Goal: Task Accomplishment & Management: Complete application form

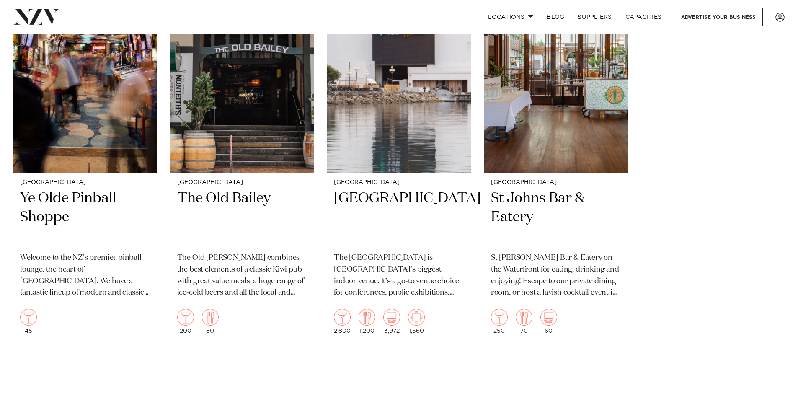
scroll to position [3022, 0]
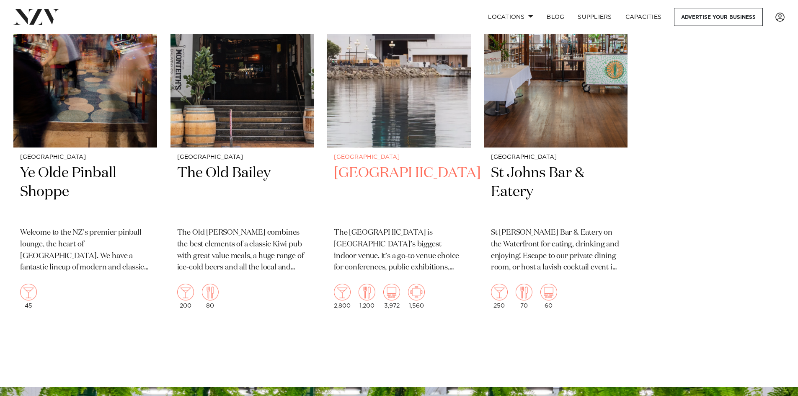
click at [362, 120] on img at bounding box center [399, 51] width 144 height 193
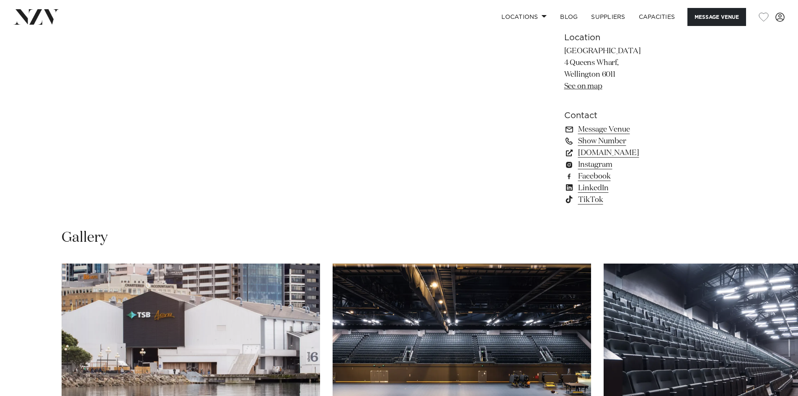
scroll to position [670, 0]
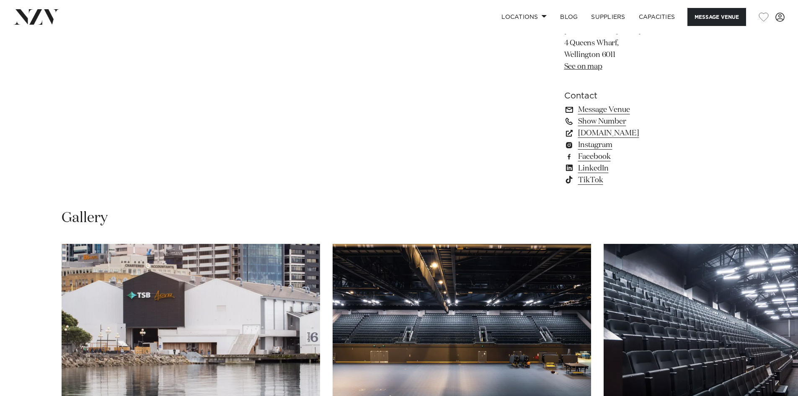
click at [607, 116] on link "Message Venue" at bounding box center [632, 110] width 137 height 12
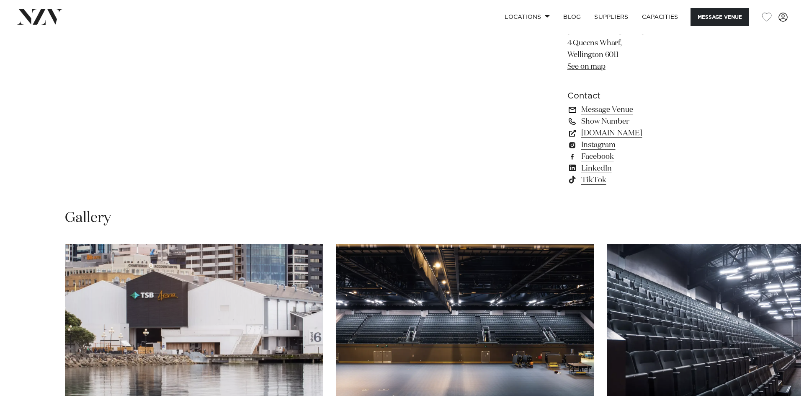
scroll to position [673, 0]
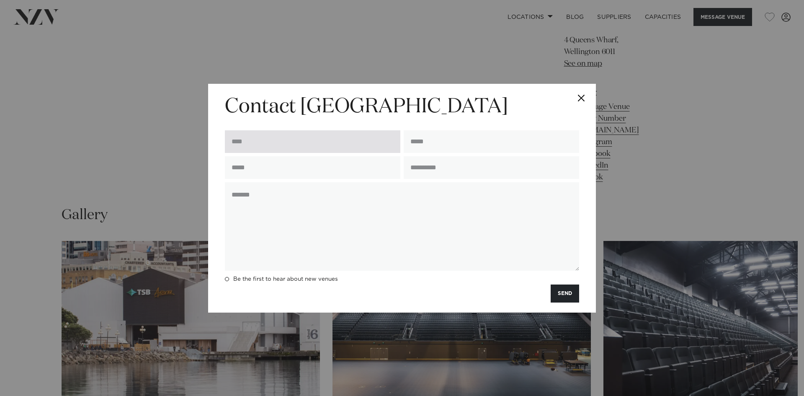
click at [253, 140] on input "text" at bounding box center [313, 141] width 176 height 23
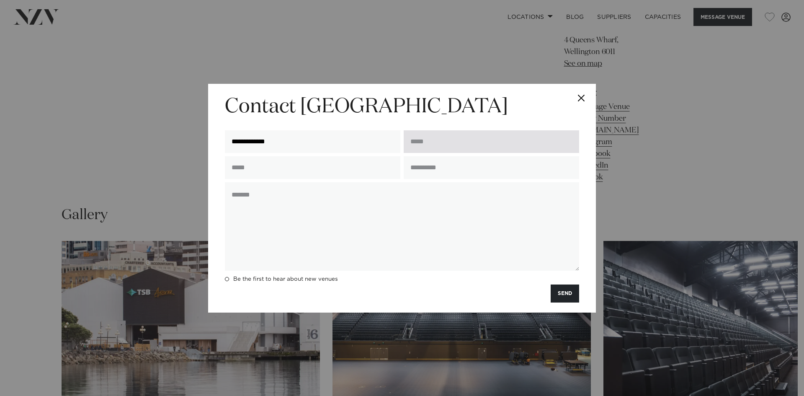
type input "**********"
click at [424, 137] on input "email" at bounding box center [492, 141] width 176 height 23
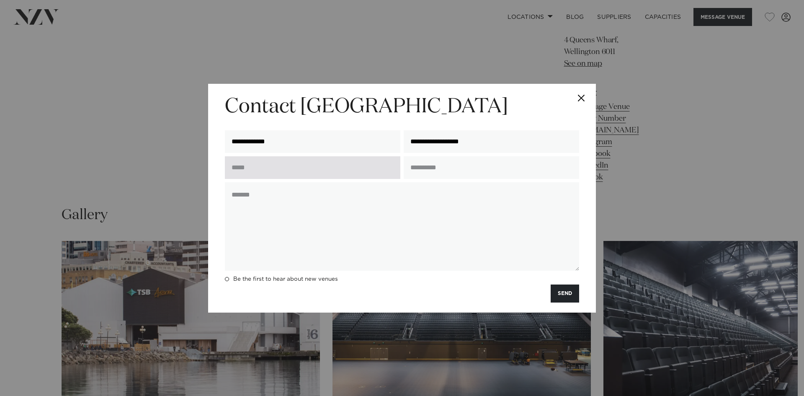
type input "**********"
click at [377, 164] on input "text" at bounding box center [313, 167] width 176 height 23
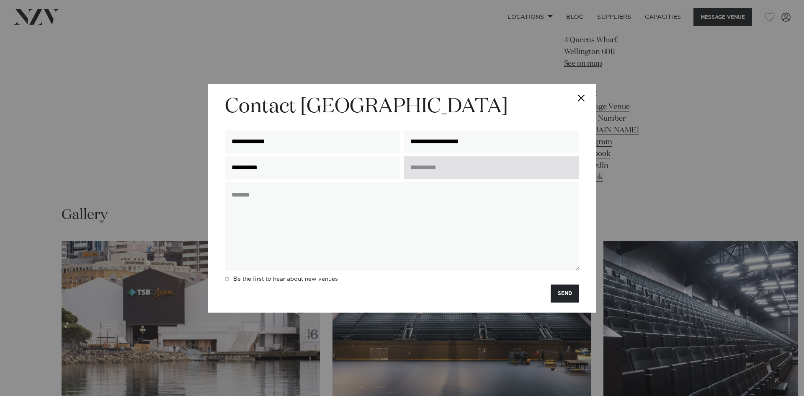
type input "**********"
click at [466, 166] on input "text" at bounding box center [492, 167] width 176 height 23
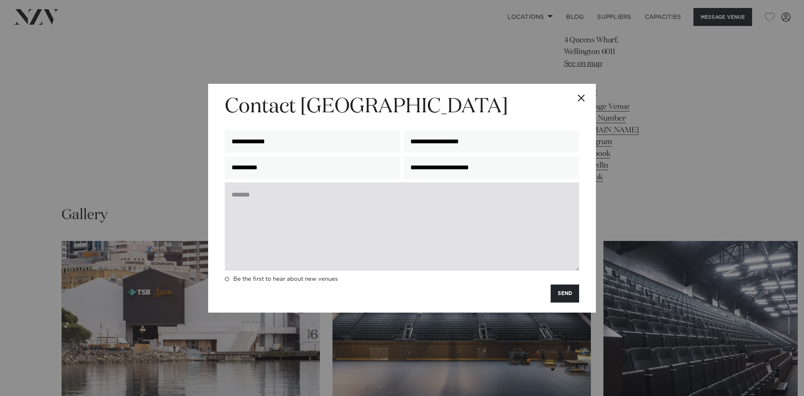
type input "**********"
click at [418, 213] on textarea at bounding box center [402, 226] width 354 height 88
paste textarea "**********"
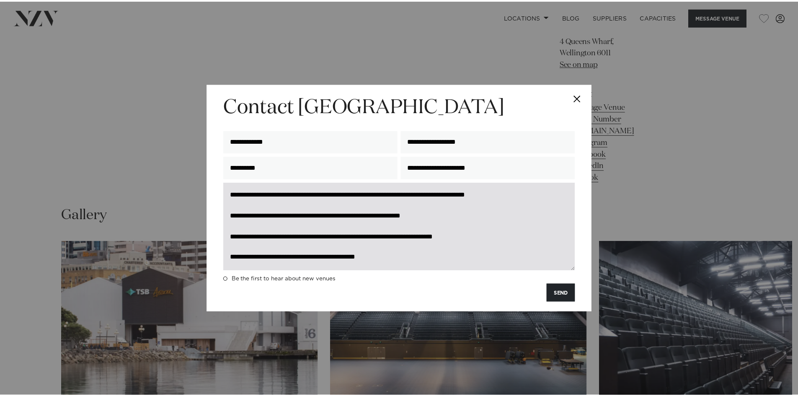
scroll to position [10, 0]
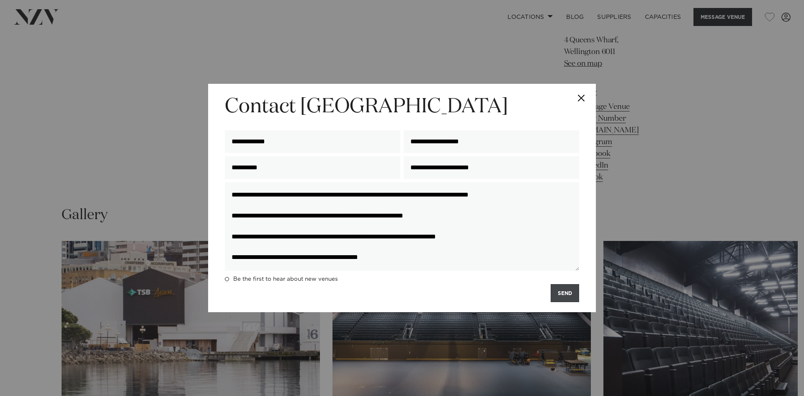
type textarea "**********"
click at [562, 295] on button "SEND" at bounding box center [565, 293] width 28 height 18
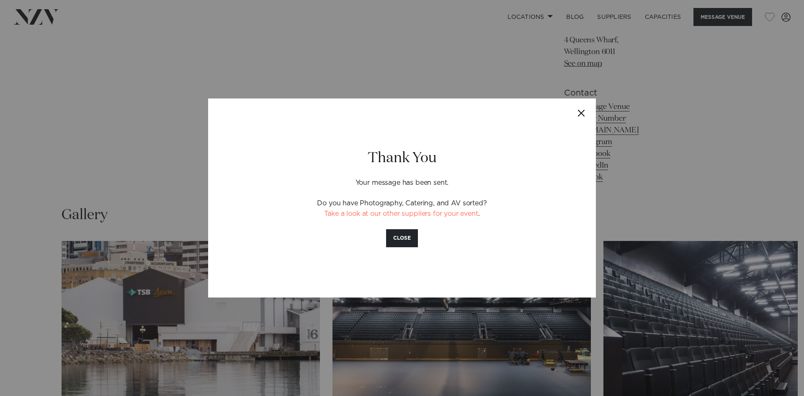
click at [583, 115] on button "Close" at bounding box center [581, 112] width 29 height 29
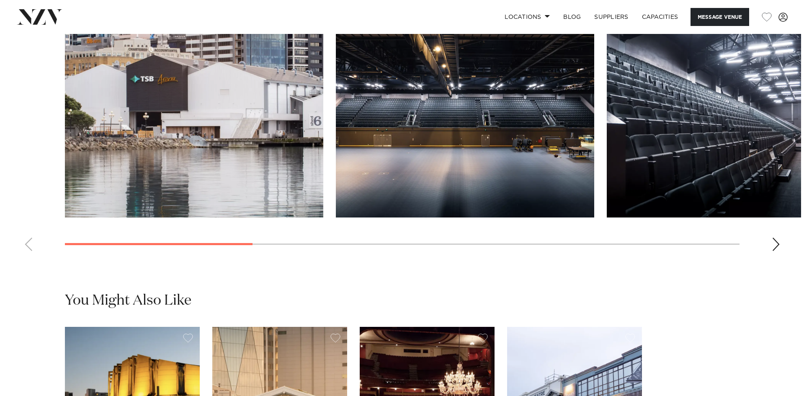
scroll to position [841, 0]
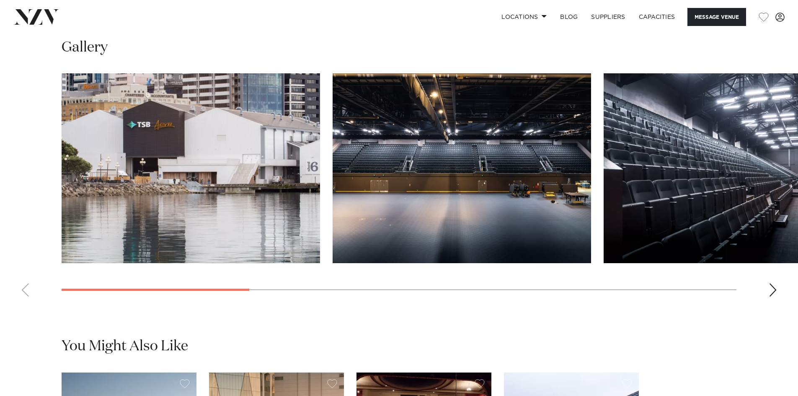
click at [773, 297] on div "Next slide" at bounding box center [773, 289] width 8 height 13
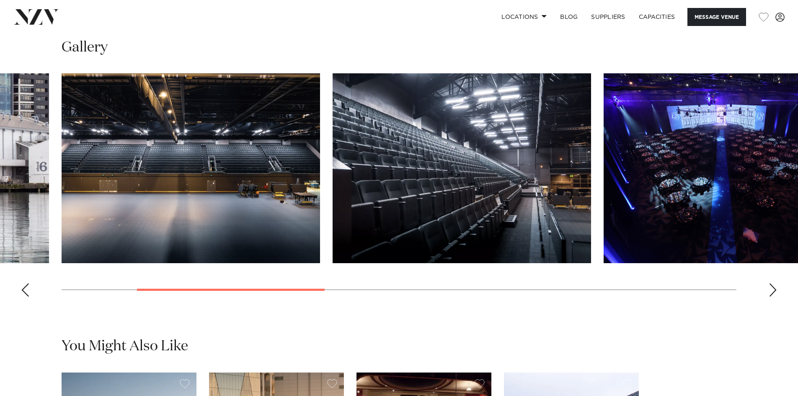
click at [773, 297] on div "Next slide" at bounding box center [773, 289] width 8 height 13
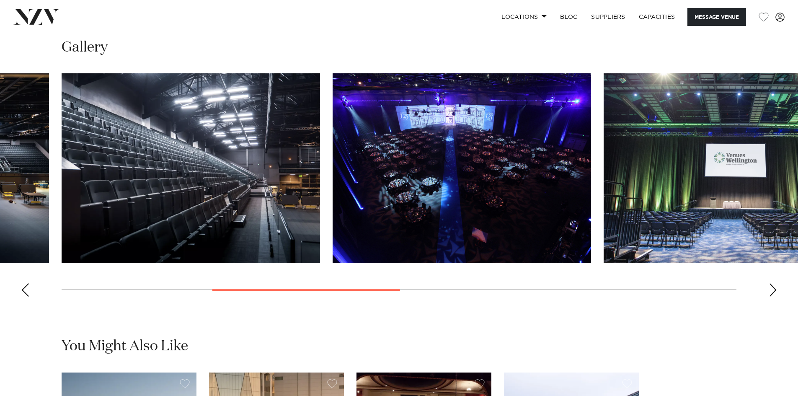
click at [773, 297] on div "Next slide" at bounding box center [773, 289] width 8 height 13
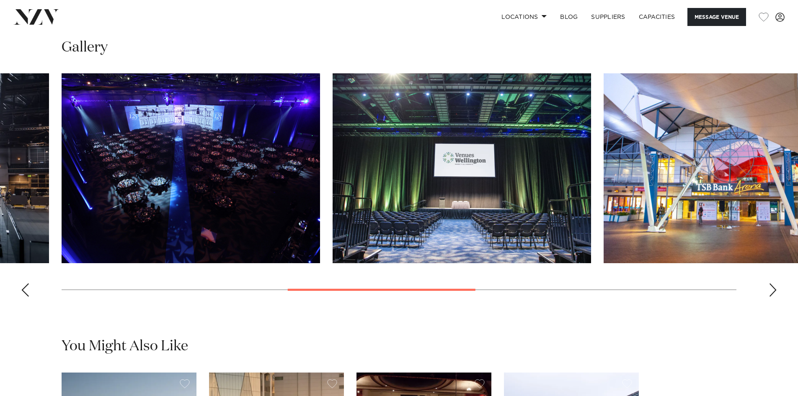
click at [773, 297] on div "Next slide" at bounding box center [773, 289] width 8 height 13
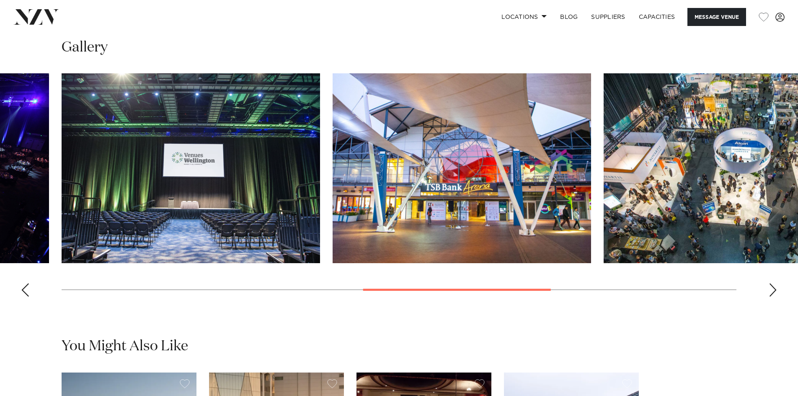
click at [773, 297] on div "Next slide" at bounding box center [773, 289] width 8 height 13
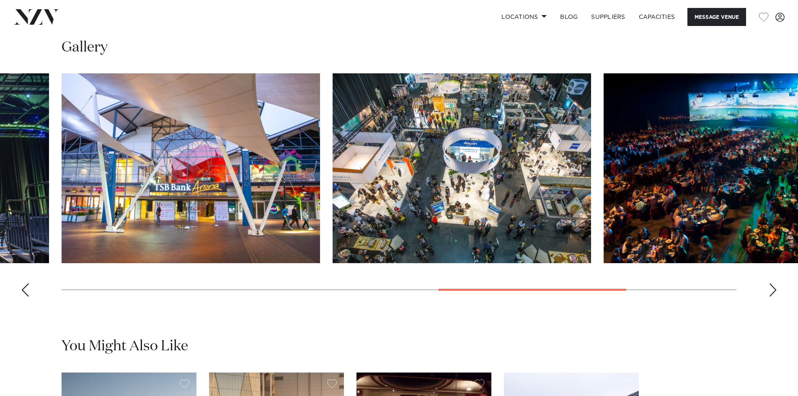
click at [773, 297] on div "Next slide" at bounding box center [773, 289] width 8 height 13
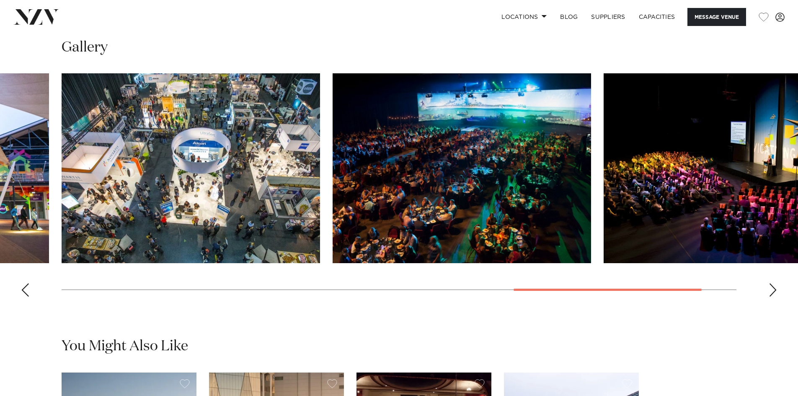
click at [767, 303] on swiper-container at bounding box center [399, 188] width 798 height 230
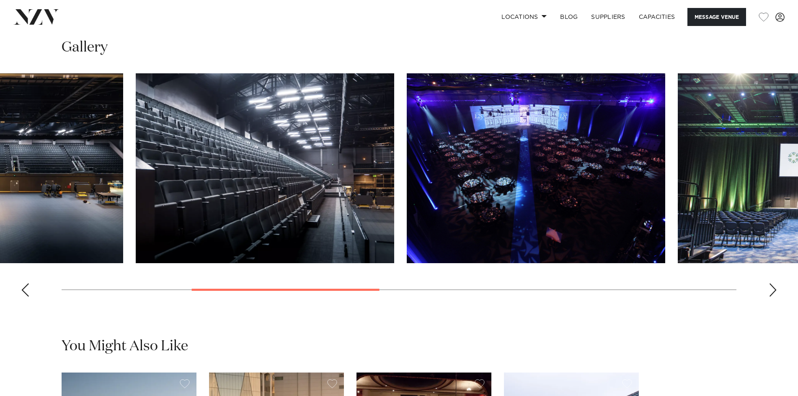
click at [259, 297] on swiper-container at bounding box center [399, 188] width 798 height 230
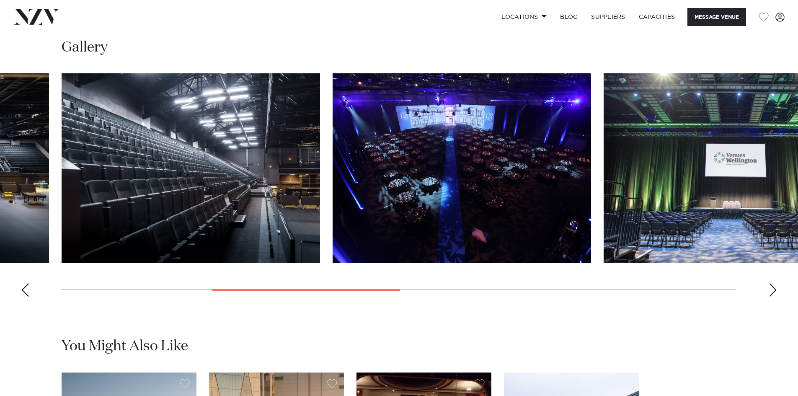
click at [283, 225] on img "3 / 9" at bounding box center [191, 168] width 258 height 190
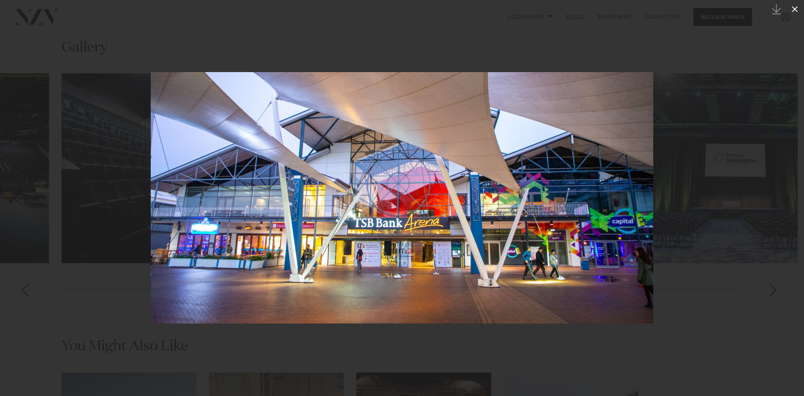
click at [793, 6] on icon at bounding box center [795, 9] width 10 height 10
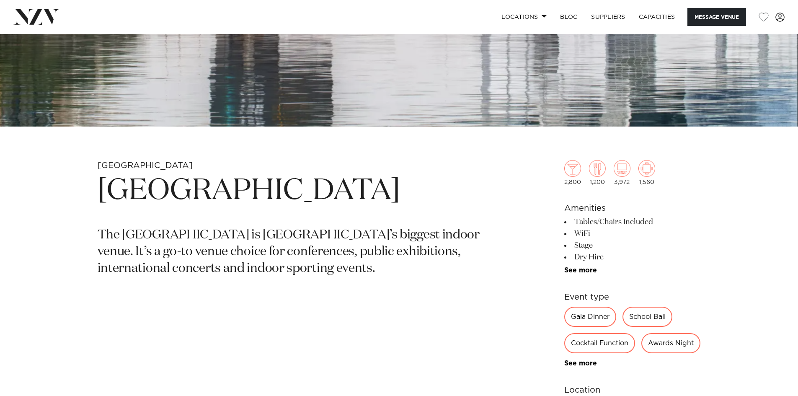
scroll to position [296, 0]
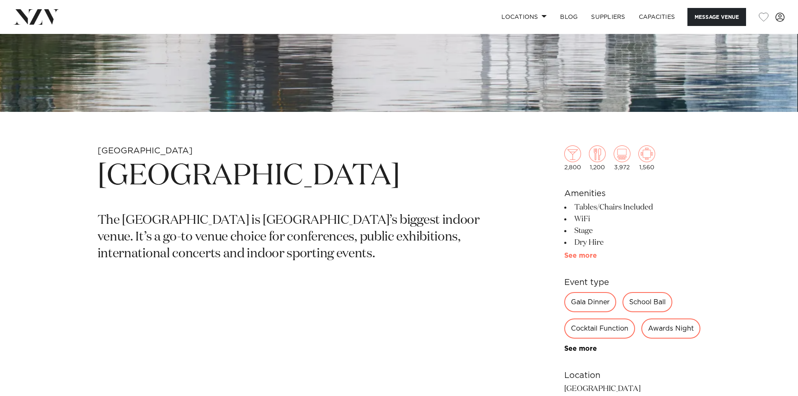
click at [588, 256] on link "See more" at bounding box center [596, 255] width 65 height 7
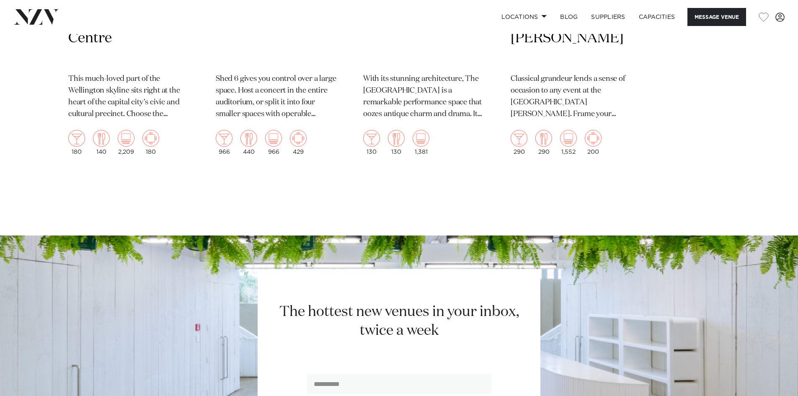
scroll to position [1250, 0]
